Goal: Find specific page/section: Find specific page/section

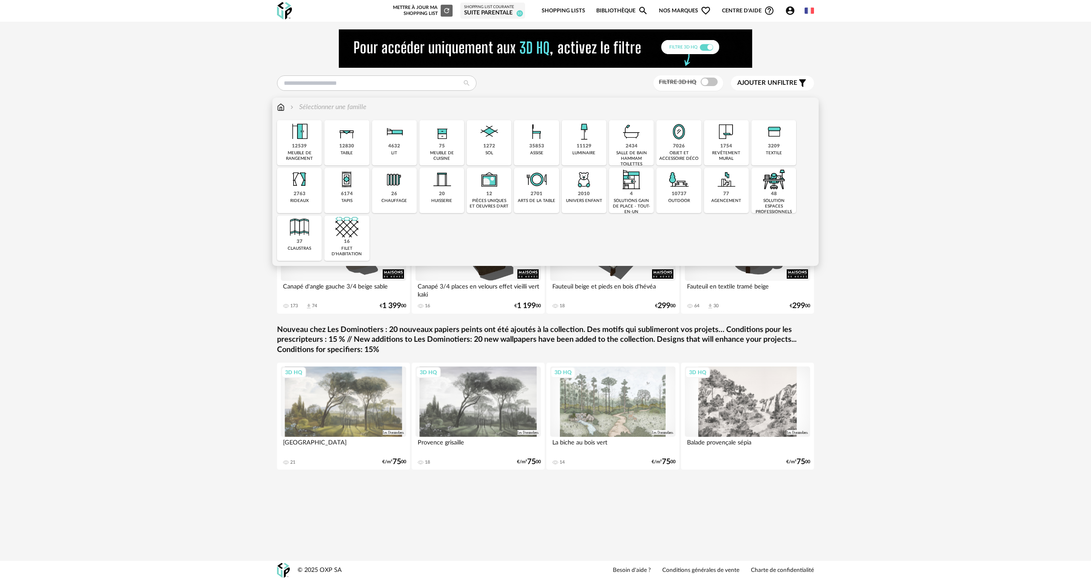
click at [282, 109] on img at bounding box center [281, 107] width 8 height 10
click at [775, 151] on div "textile" at bounding box center [774, 153] width 16 height 6
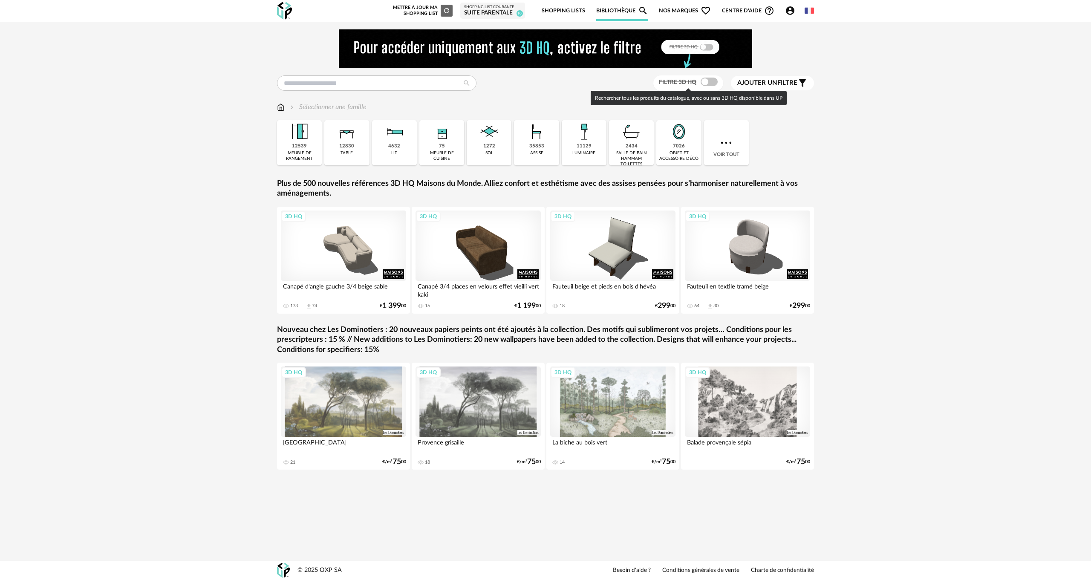
click at [710, 83] on span at bounding box center [709, 82] width 17 height 9
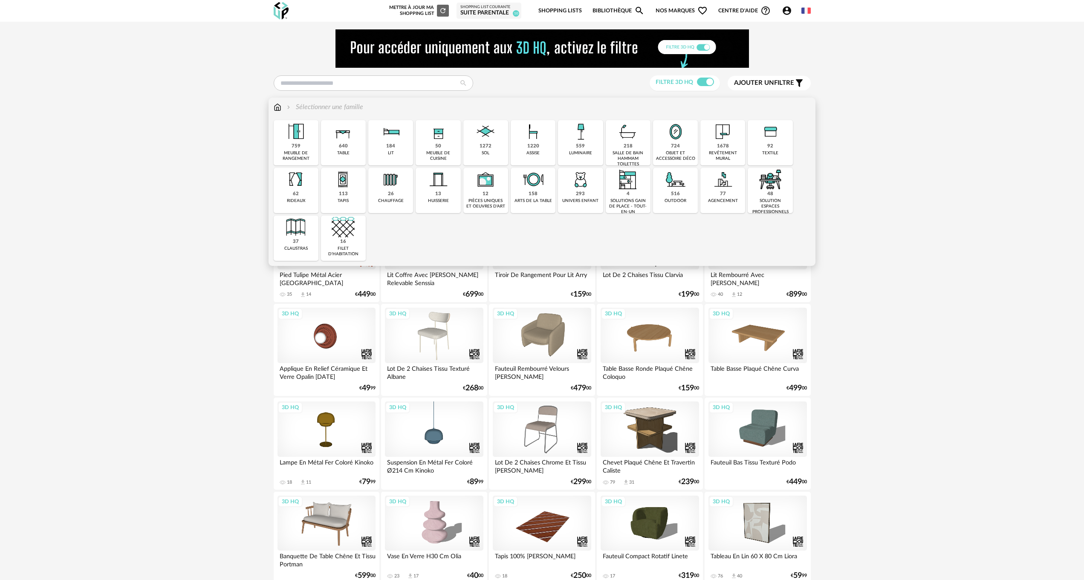
click at [397, 148] on div "184 lit" at bounding box center [390, 142] width 45 height 45
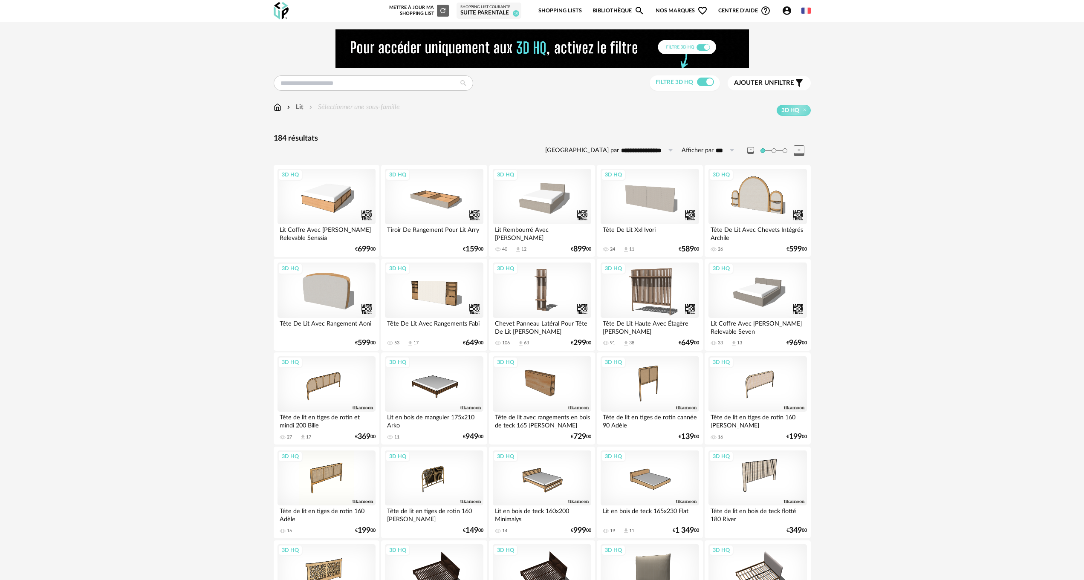
click at [279, 107] on img at bounding box center [278, 107] width 8 height 10
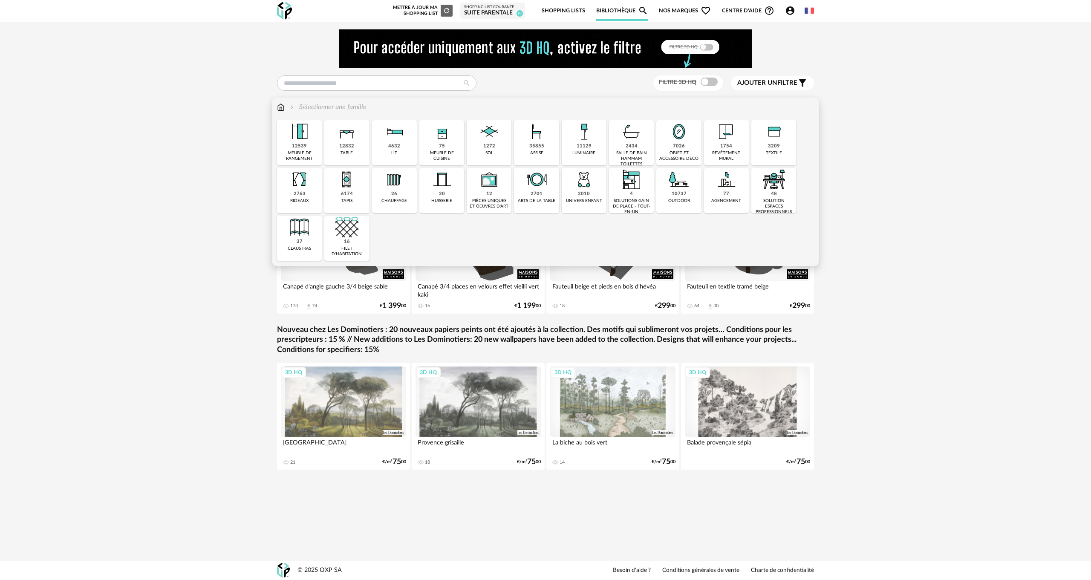
click at [767, 138] on img at bounding box center [774, 131] width 23 height 23
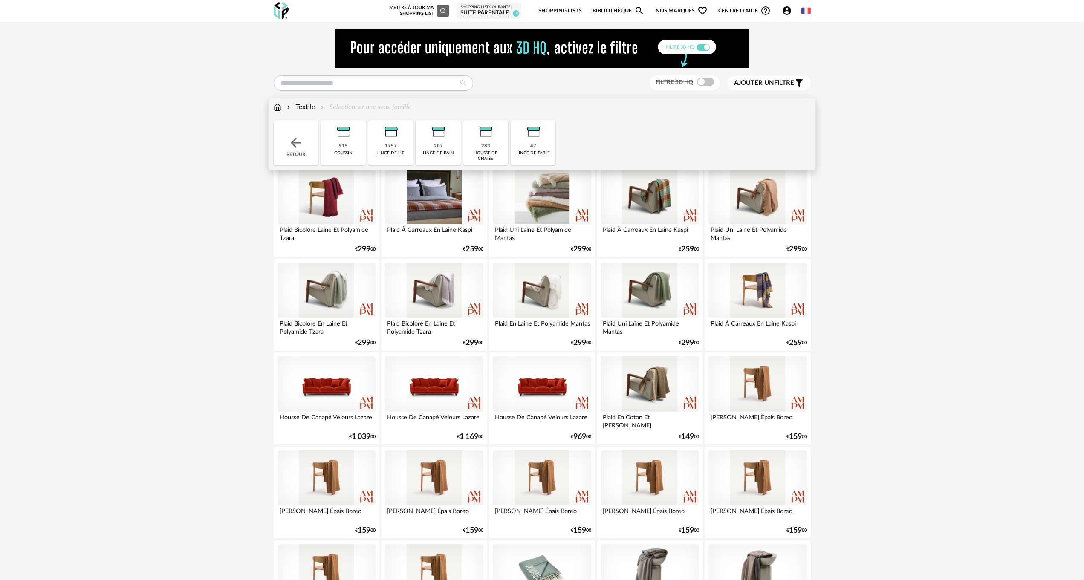
click at [386, 139] on img at bounding box center [390, 131] width 23 height 23
